Goal: Task Accomplishment & Management: Manage account settings

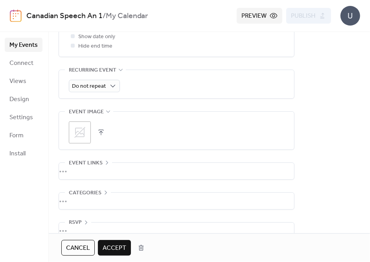
scroll to position [388, 0]
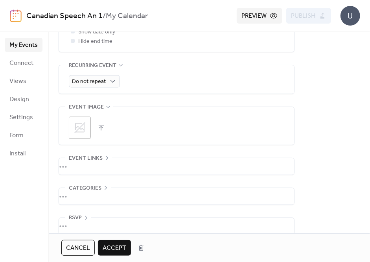
click at [102, 188] on div "•••" at bounding box center [176, 196] width 235 height 17
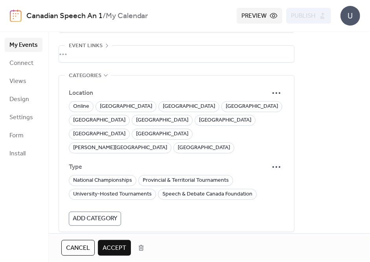
scroll to position [501, 0]
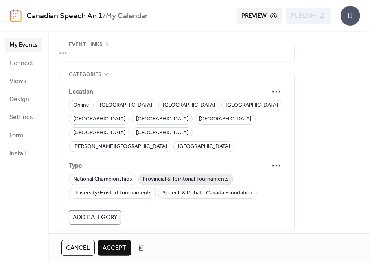
click at [150, 175] on span "Provincial & Territorial Tournaments" at bounding box center [186, 179] width 86 height 9
click at [114, 101] on span "[GEOGRAPHIC_DATA]" at bounding box center [126, 105] width 52 height 9
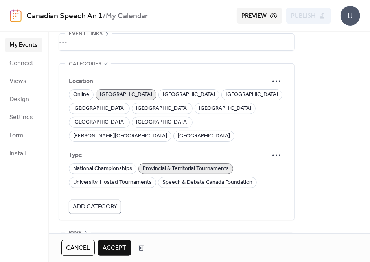
click at [122, 245] on span "Accept" at bounding box center [115, 247] width 24 height 9
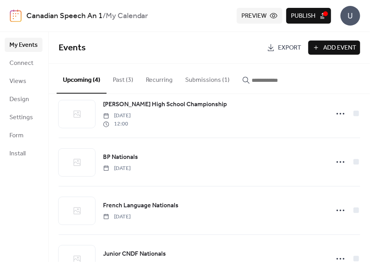
scroll to position [13, 0]
click at [311, 18] on span "Publish" at bounding box center [303, 15] width 24 height 9
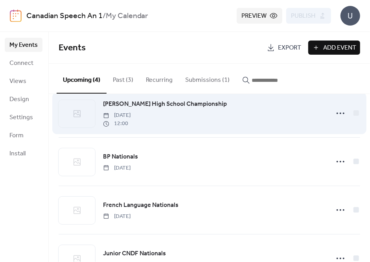
click at [348, 111] on div at bounding box center [347, 113] width 28 height 16
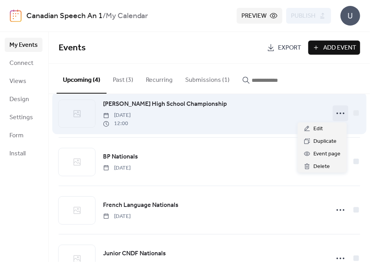
click at [341, 114] on icon at bounding box center [340, 113] width 13 height 13
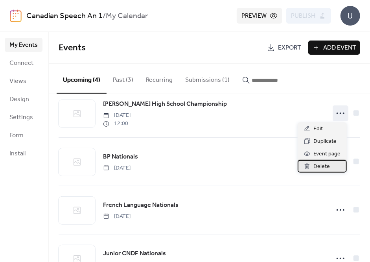
click at [326, 167] on span "Delete" at bounding box center [321, 166] width 17 height 9
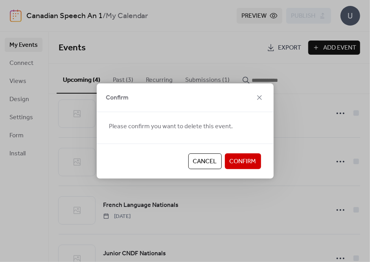
click at [250, 166] on span "Confirm" at bounding box center [243, 161] width 27 height 9
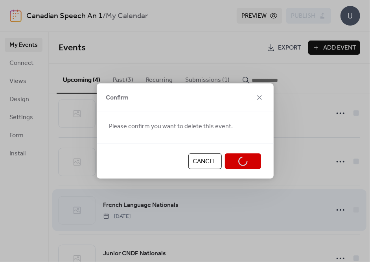
scroll to position [0, 0]
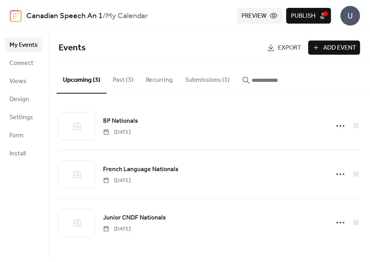
click at [128, 75] on button "Past (3)" at bounding box center [123, 78] width 33 height 29
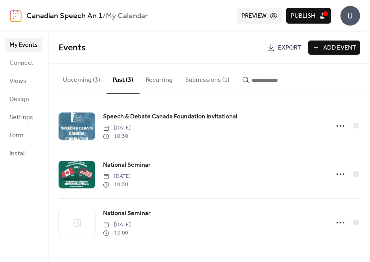
click at [79, 76] on button "Upcoming (3)" at bounding box center [82, 78] width 50 height 29
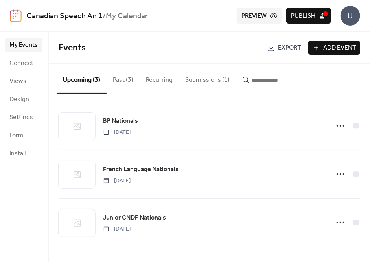
click at [107, 85] on button "Past (3)" at bounding box center [123, 78] width 33 height 29
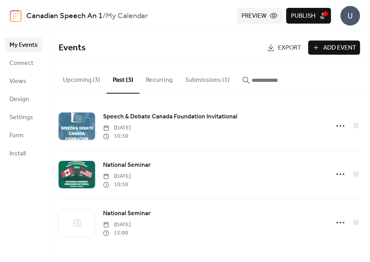
click at [79, 80] on button "Upcoming (3)" at bounding box center [82, 78] width 50 height 29
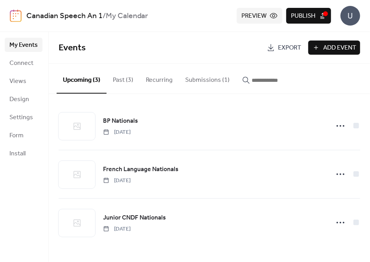
click at [208, 87] on button "Submissions (1)" at bounding box center [207, 78] width 57 height 29
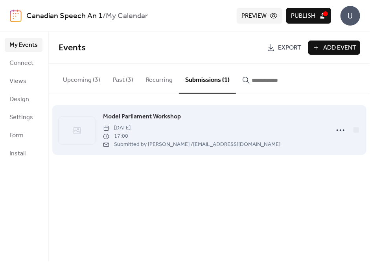
click at [173, 128] on span "[DATE]" at bounding box center [191, 128] width 177 height 8
click at [337, 129] on circle at bounding box center [338, 130] width 2 height 2
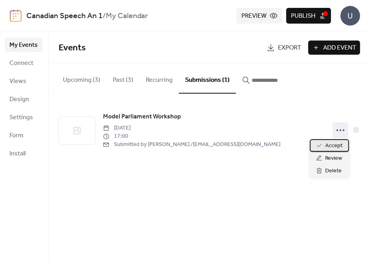
click at [334, 145] on span "Accept" at bounding box center [334, 145] width 17 height 9
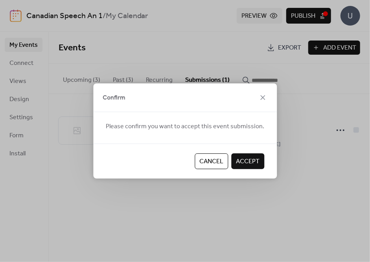
click at [254, 159] on span "Accept" at bounding box center [248, 161] width 24 height 9
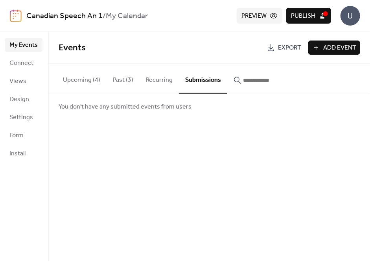
click at [98, 76] on button "Upcoming (4)" at bounding box center [82, 78] width 50 height 29
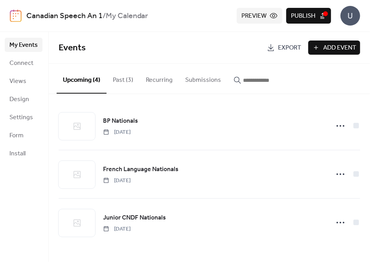
click at [111, 75] on button "Past (3)" at bounding box center [123, 78] width 33 height 29
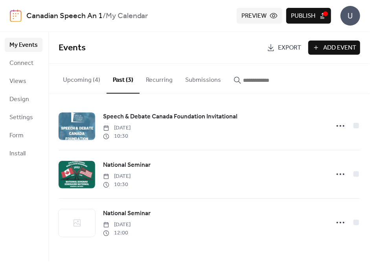
click at [101, 76] on button "Upcoming (4)" at bounding box center [82, 78] width 50 height 29
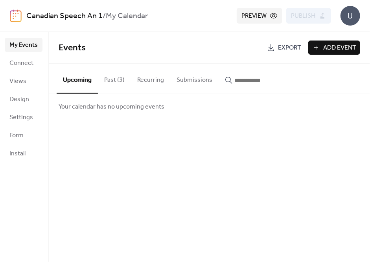
click at [111, 85] on button "Past (3)" at bounding box center [114, 78] width 33 height 29
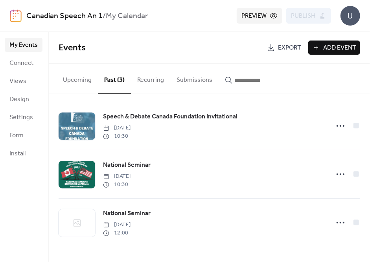
click at [72, 79] on button "Upcoming" at bounding box center [77, 78] width 41 height 29
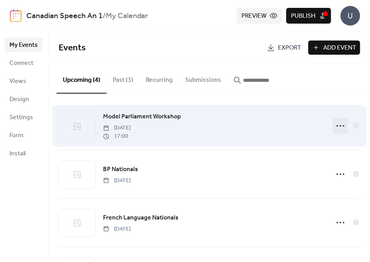
click at [336, 128] on icon at bounding box center [340, 126] width 13 height 13
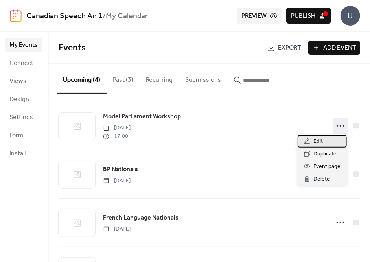
click at [333, 139] on div "Edit" at bounding box center [322, 141] width 49 height 13
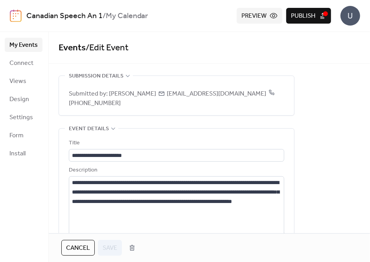
click at [189, 166] on div "Description" at bounding box center [176, 170] width 214 height 9
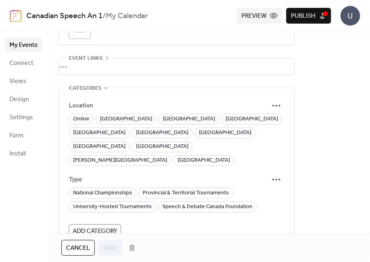
scroll to position [521, 0]
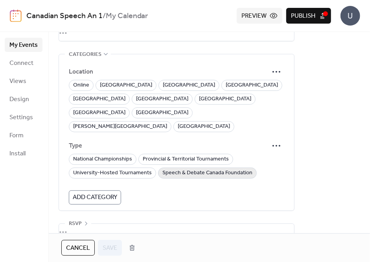
click at [172, 169] on span "Speech & Debate Canada Foundation" at bounding box center [207, 173] width 90 height 9
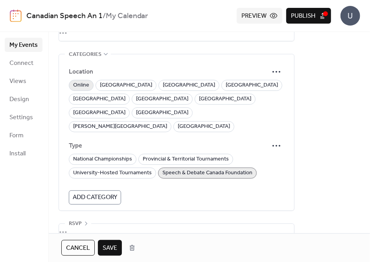
click at [82, 85] on span "Online" at bounding box center [81, 85] width 16 height 9
click at [108, 243] on span "Save" at bounding box center [110, 247] width 15 height 9
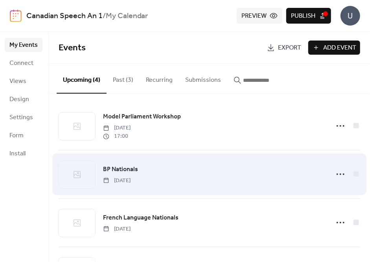
scroll to position [40, 0]
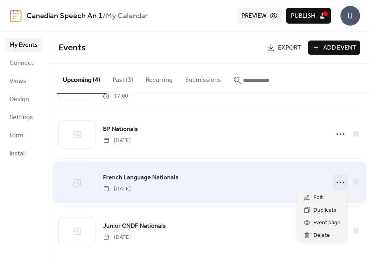
click at [334, 184] on icon at bounding box center [340, 182] width 13 height 13
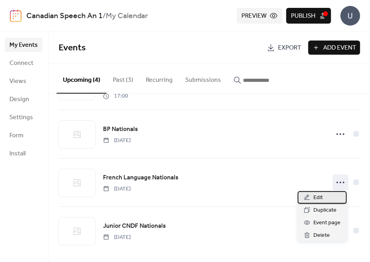
click at [330, 197] on div "Edit" at bounding box center [322, 197] width 49 height 13
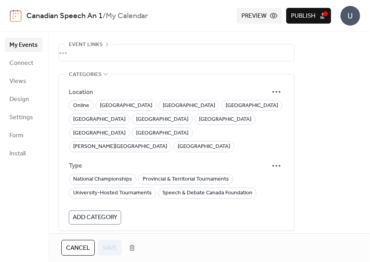
scroll to position [469, 0]
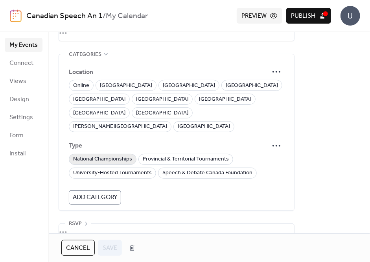
click at [117, 155] on span "National Championships" at bounding box center [102, 159] width 59 height 9
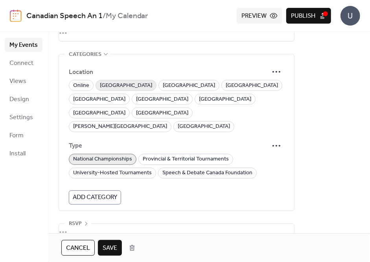
click at [110, 81] on span "[GEOGRAPHIC_DATA]" at bounding box center [126, 85] width 52 height 9
click at [111, 250] on span "Save" at bounding box center [110, 247] width 15 height 9
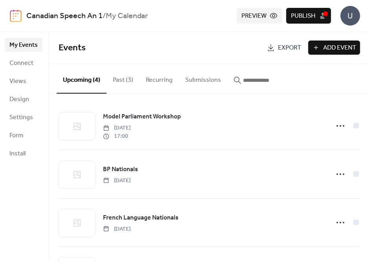
scroll to position [40, 0]
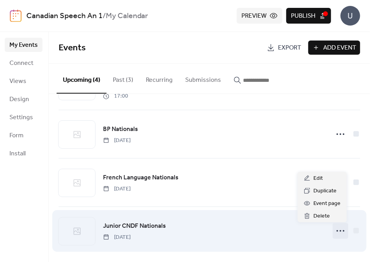
click at [335, 232] on icon at bounding box center [340, 231] width 13 height 13
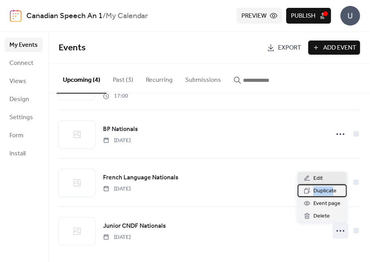
drag, startPoint x: 334, startPoint y: 184, endPoint x: 330, endPoint y: 181, distance: 5.3
click at [330, 181] on div "Edit Duplicate Event page Delete" at bounding box center [322, 197] width 49 height 50
click at [330, 181] on div "Edit" at bounding box center [322, 178] width 49 height 13
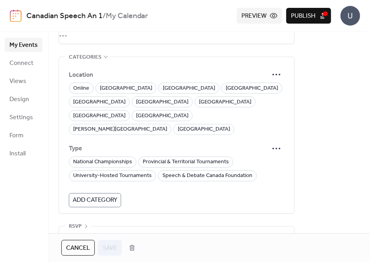
scroll to position [469, 0]
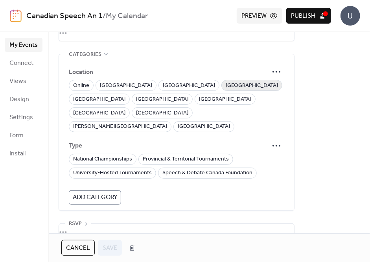
click at [226, 84] on span "[GEOGRAPHIC_DATA]" at bounding box center [252, 85] width 52 height 9
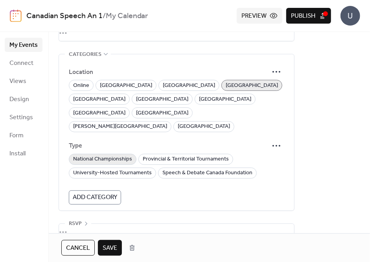
click at [121, 155] on span "National Championships" at bounding box center [102, 159] width 59 height 9
click at [109, 249] on span "Save" at bounding box center [110, 247] width 15 height 9
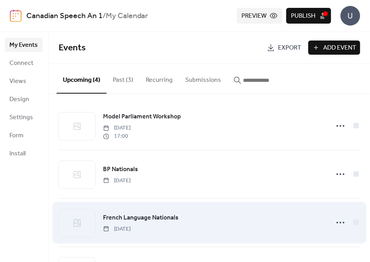
scroll to position [40, 0]
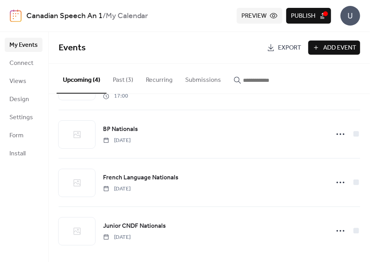
click at [306, 14] on span "Publish" at bounding box center [303, 15] width 24 height 9
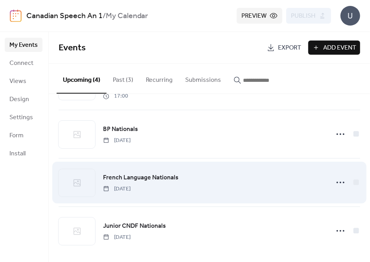
scroll to position [0, 0]
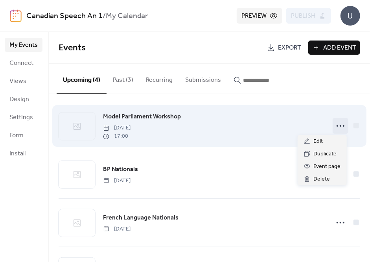
click at [337, 125] on icon at bounding box center [340, 126] width 13 height 13
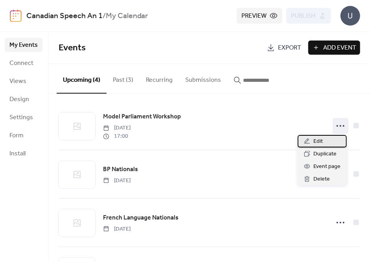
click at [330, 144] on div "Edit" at bounding box center [322, 141] width 49 height 13
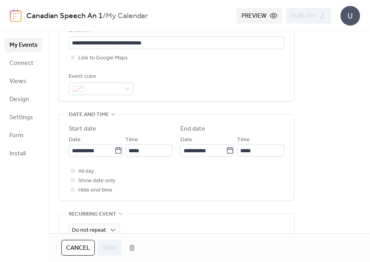
scroll to position [240, 0]
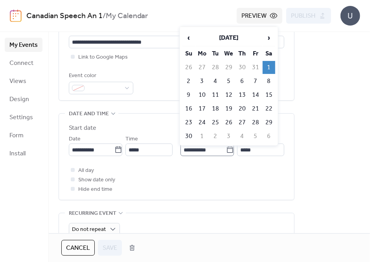
click at [230, 149] on icon at bounding box center [230, 150] width 8 height 8
click at [226, 149] on input "**********" at bounding box center [204, 150] width 46 height 13
click at [186, 38] on span "‹" at bounding box center [189, 38] width 12 height 16
click at [228, 68] on td "1" at bounding box center [229, 67] width 13 height 13
type input "**********"
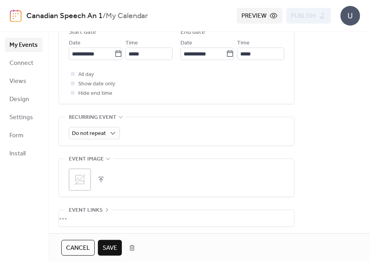
scroll to position [338, 0]
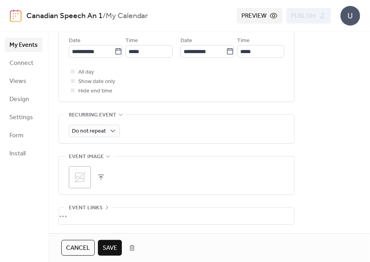
click at [109, 248] on span "Save" at bounding box center [110, 247] width 15 height 9
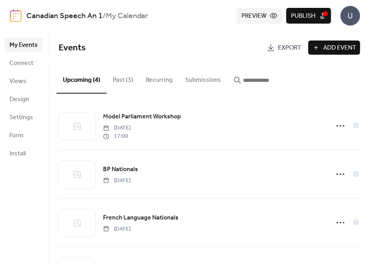
click at [316, 11] on button "Publish" at bounding box center [308, 16] width 45 height 16
